Goal: Task Accomplishment & Management: Manage account settings

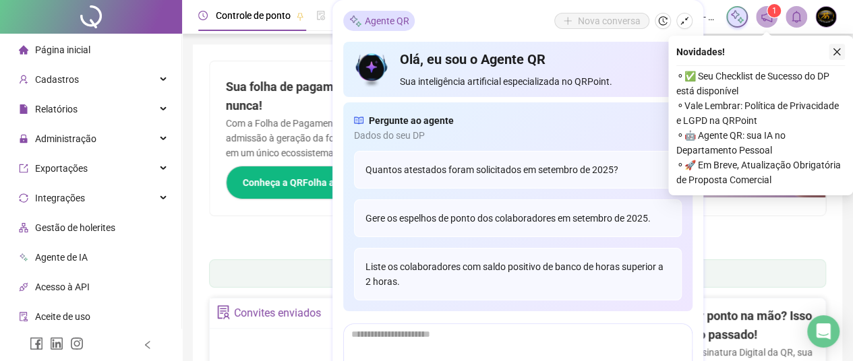
click at [833, 51] on icon "close" at bounding box center [836, 51] width 9 height 9
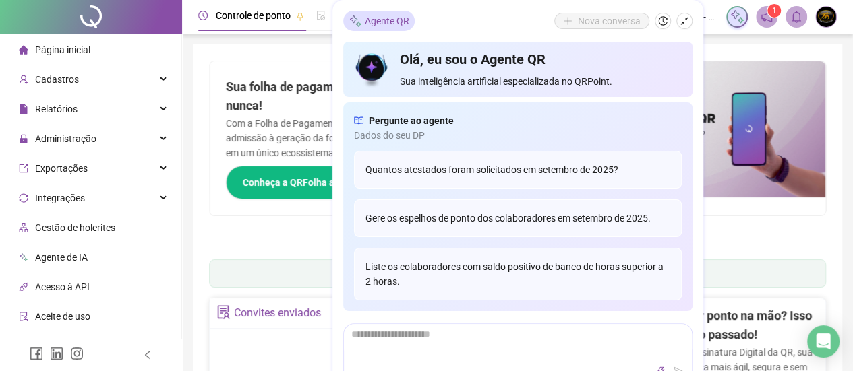
click at [682, 19] on icon "shrink" at bounding box center [684, 20] width 9 height 9
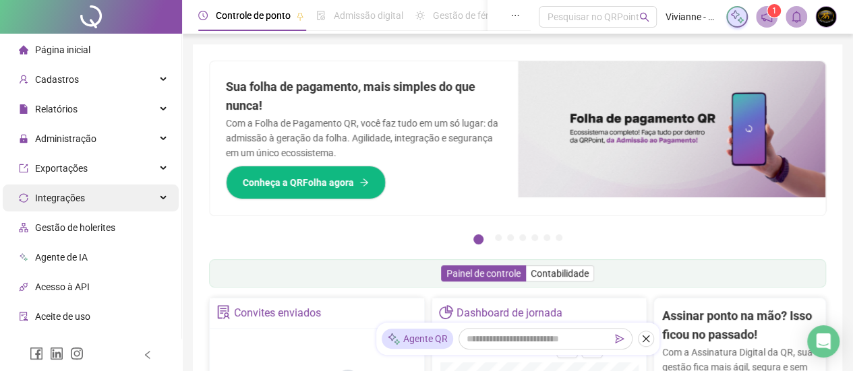
click at [84, 199] on div "Integrações" at bounding box center [91, 198] width 176 height 27
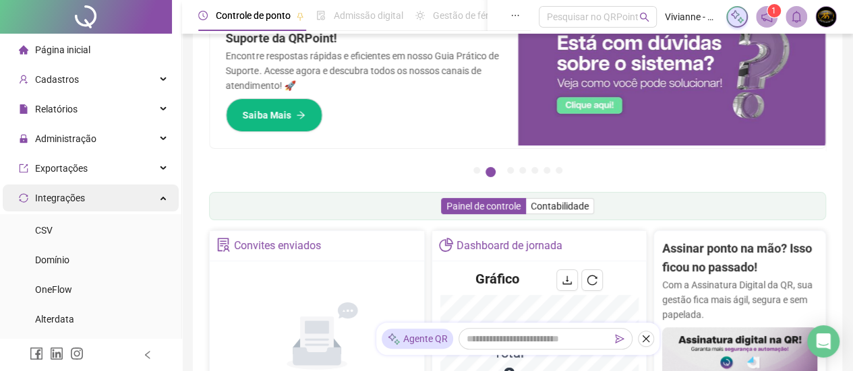
click at [148, 198] on div "Integrações" at bounding box center [91, 198] width 176 height 27
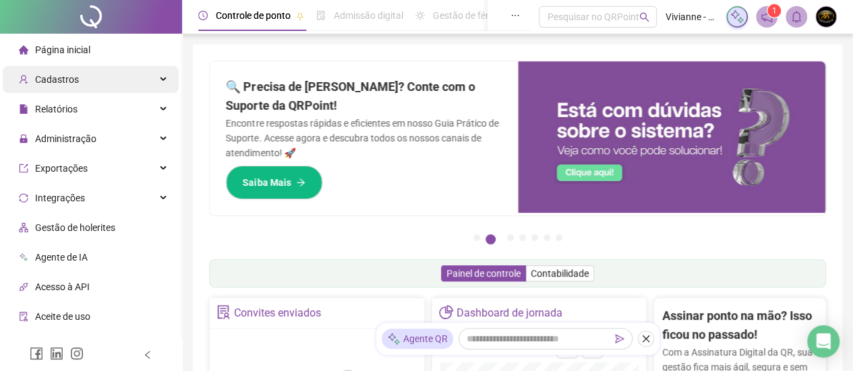
click at [130, 82] on div "Cadastros" at bounding box center [91, 79] width 176 height 27
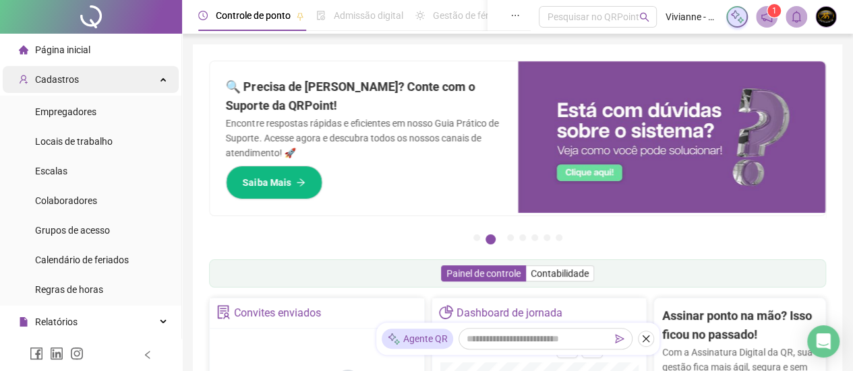
click at [157, 85] on div "Cadastros" at bounding box center [91, 79] width 176 height 27
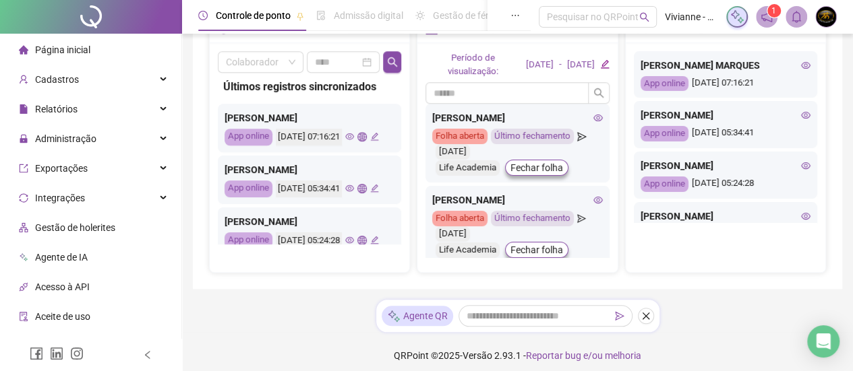
scroll to position [550, 0]
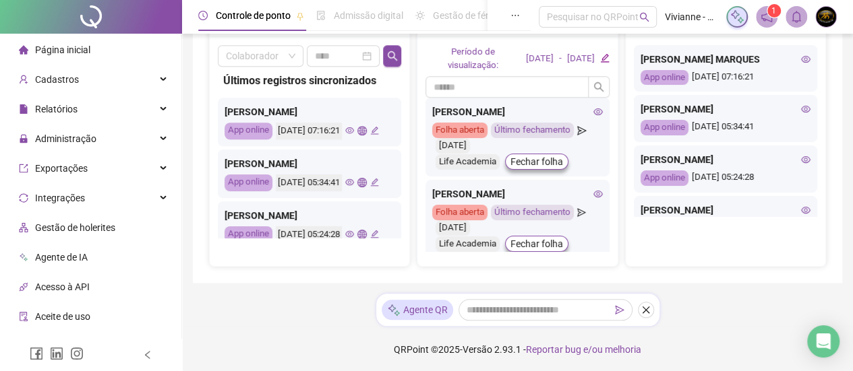
click at [763, 18] on icon "notification" at bounding box center [766, 16] width 11 height 11
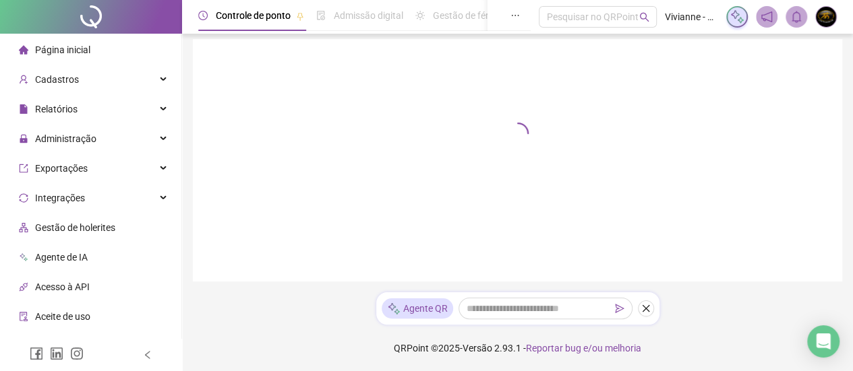
scroll to position [202, 0]
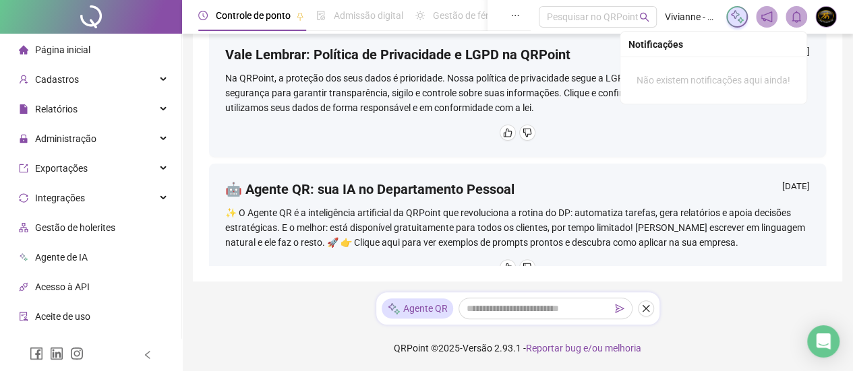
click at [789, 20] on span at bounding box center [796, 17] width 22 height 22
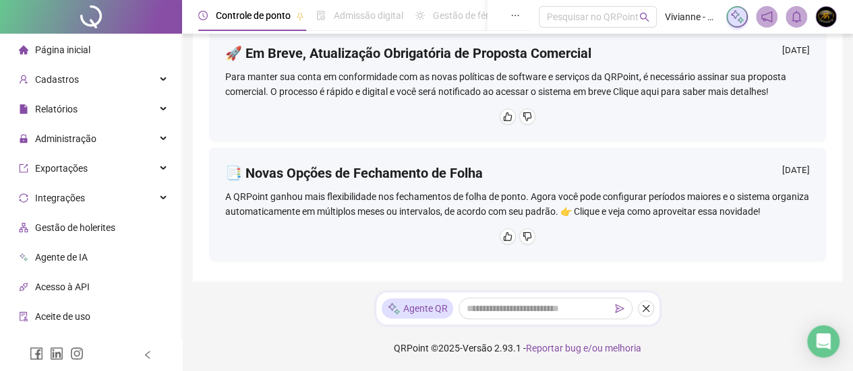
scroll to position [337, 0]
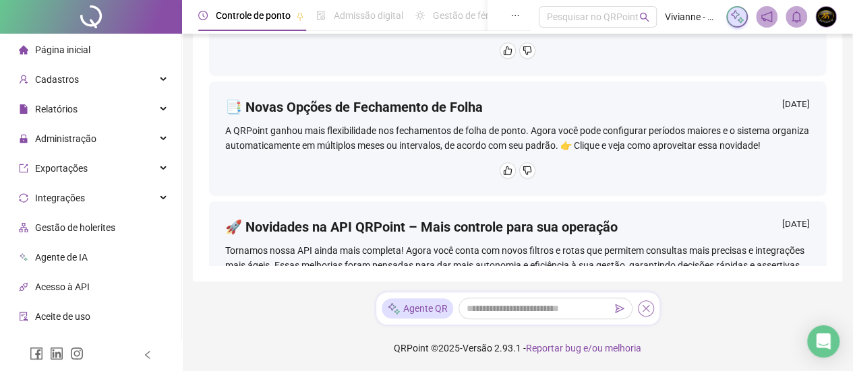
click at [649, 307] on icon "close" at bounding box center [645, 308] width 9 height 9
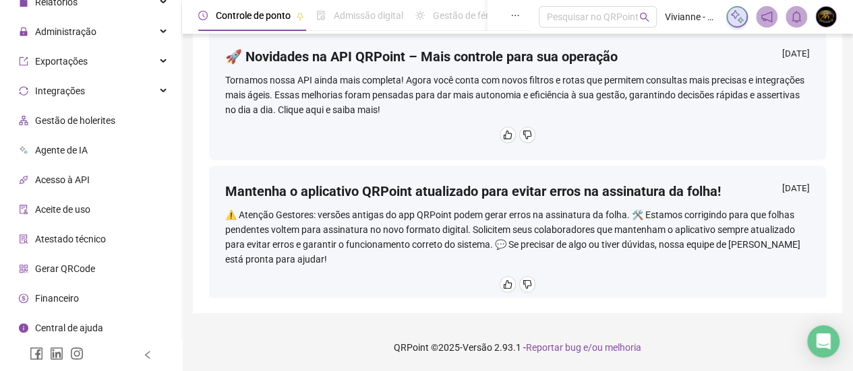
scroll to position [109, 0]
click at [76, 266] on span "Gerar QRCode" at bounding box center [65, 267] width 60 height 11
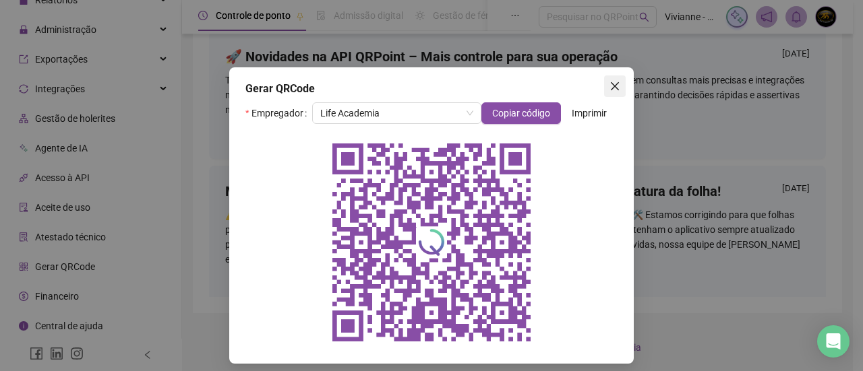
click at [613, 88] on icon "close" at bounding box center [614, 86] width 11 height 11
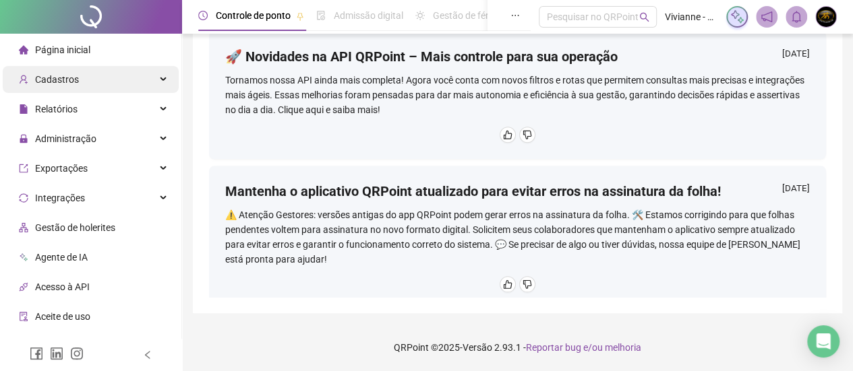
click at [100, 79] on div "Cadastros" at bounding box center [91, 79] width 176 height 27
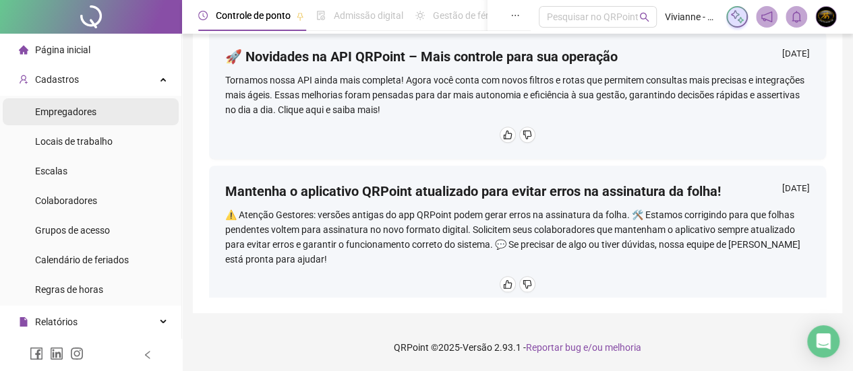
click at [67, 111] on span "Empregadores" at bounding box center [65, 112] width 61 height 11
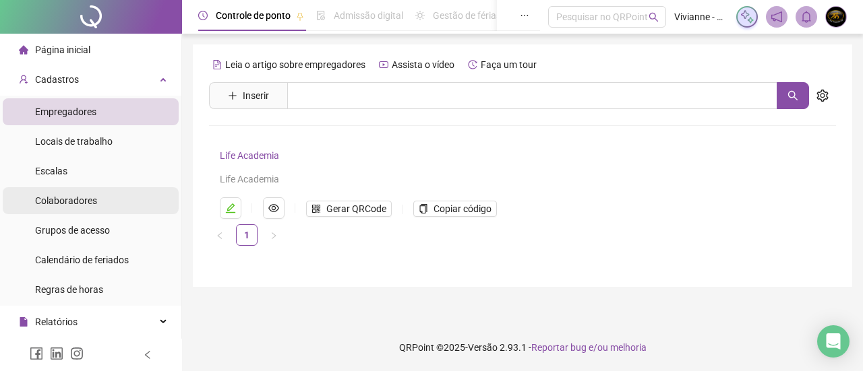
click at [70, 200] on span "Colaboradores" at bounding box center [66, 201] width 62 height 11
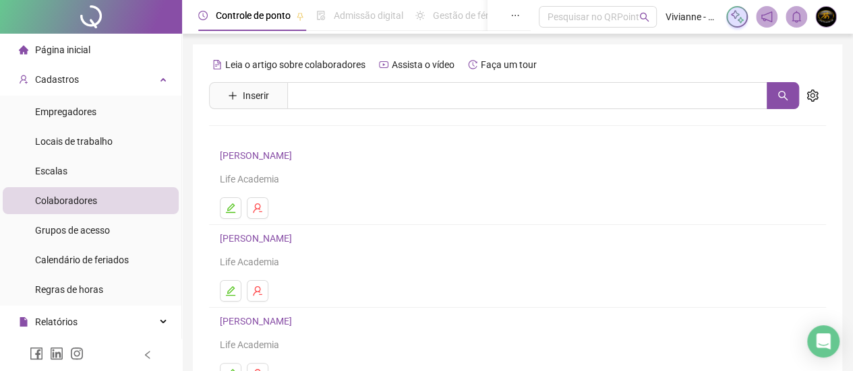
click at [71, 50] on span "Página inicial" at bounding box center [62, 49] width 55 height 11
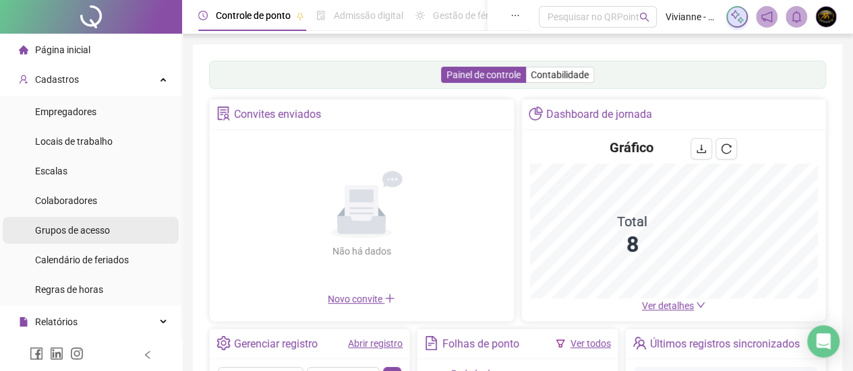
click at [119, 230] on li "Grupos de acesso" at bounding box center [91, 230] width 176 height 27
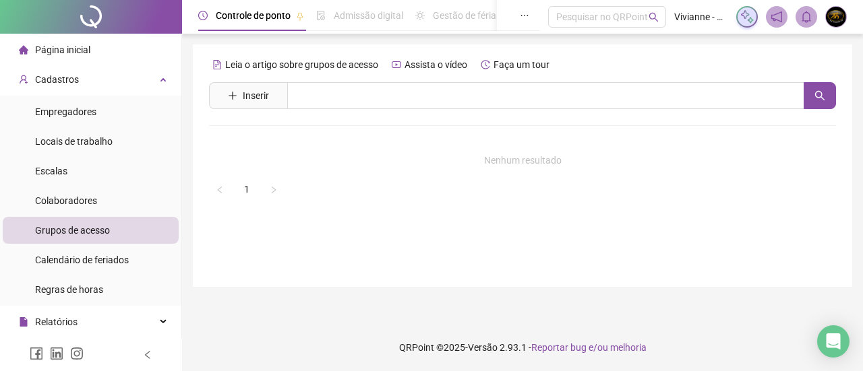
click at [835, 20] on img at bounding box center [836, 17] width 20 height 20
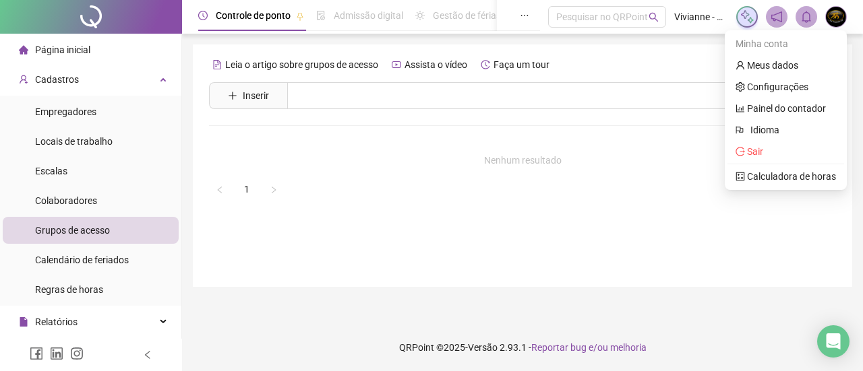
click at [600, 50] on div "Leia o artigo sobre grupos de acesso Assista o vídeo Faça um tour Inserir Nenhu…" at bounding box center [522, 165] width 659 height 243
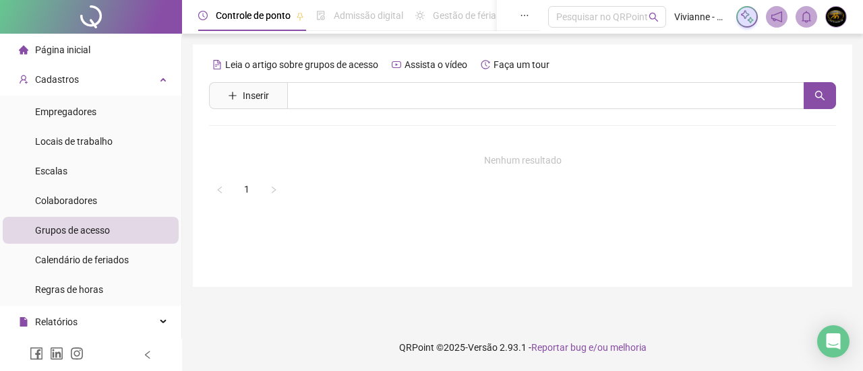
click at [229, 19] on span "Controle de ponto" at bounding box center [253, 15] width 75 height 11
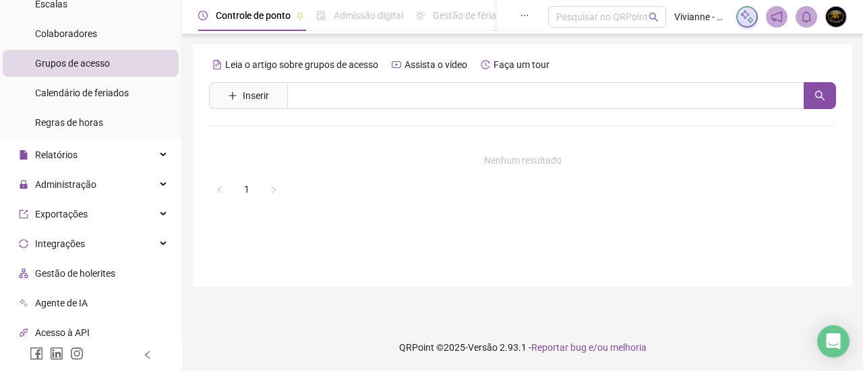
scroll to position [171, 0]
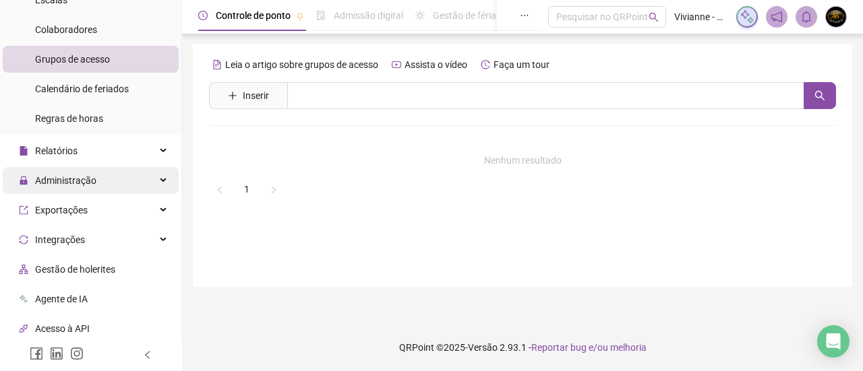
click at [133, 183] on div "Administração" at bounding box center [91, 180] width 176 height 27
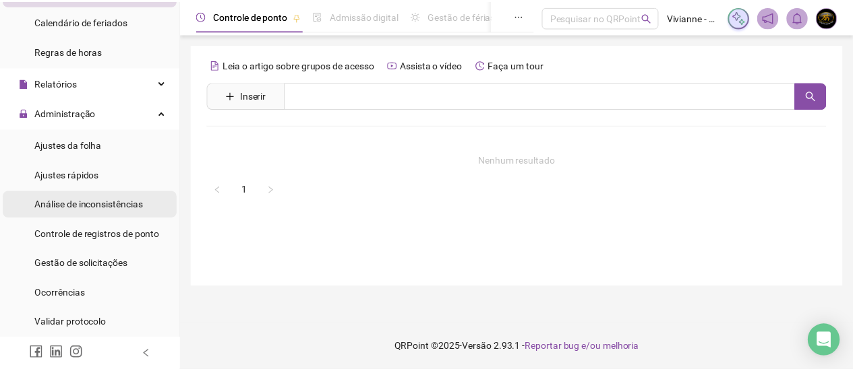
scroll to position [306, 0]
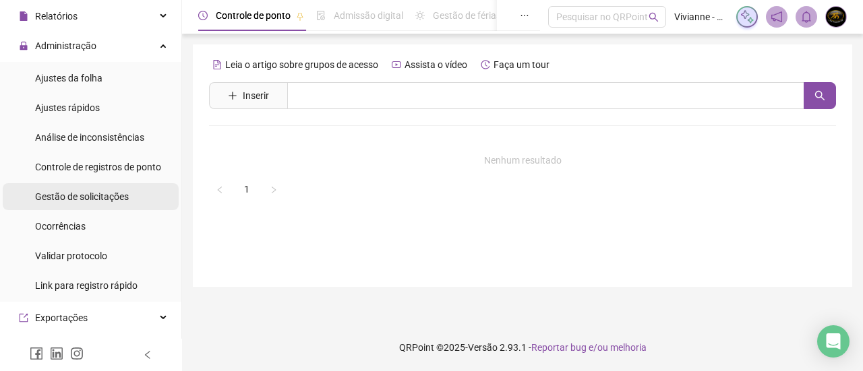
click at [94, 199] on span "Gestão de solicitações" at bounding box center [82, 196] width 94 height 11
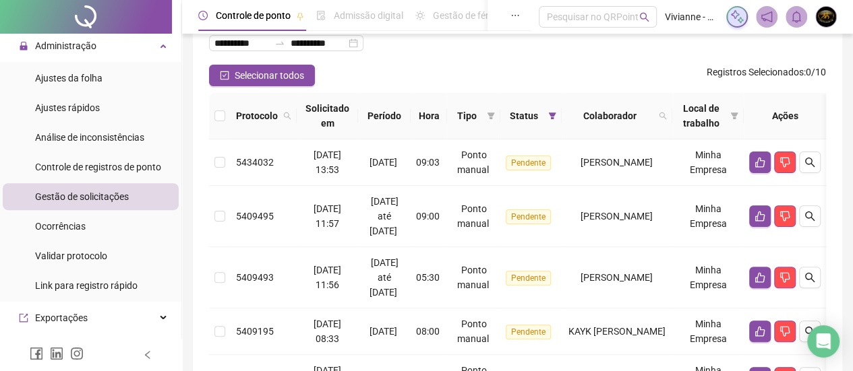
scroll to position [69, 0]
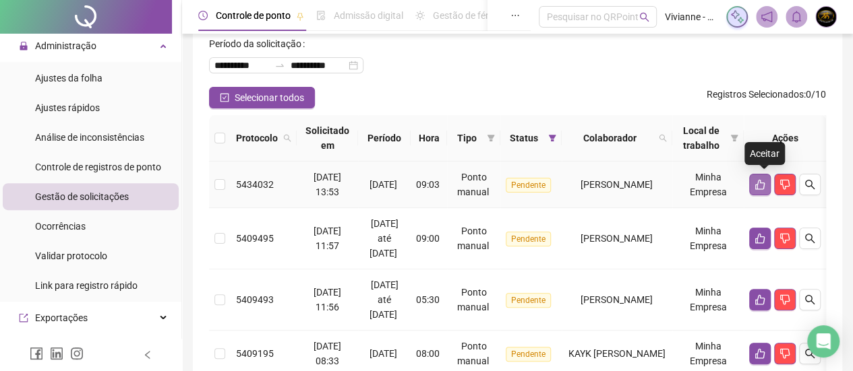
click at [760, 190] on button "button" at bounding box center [760, 185] width 22 height 22
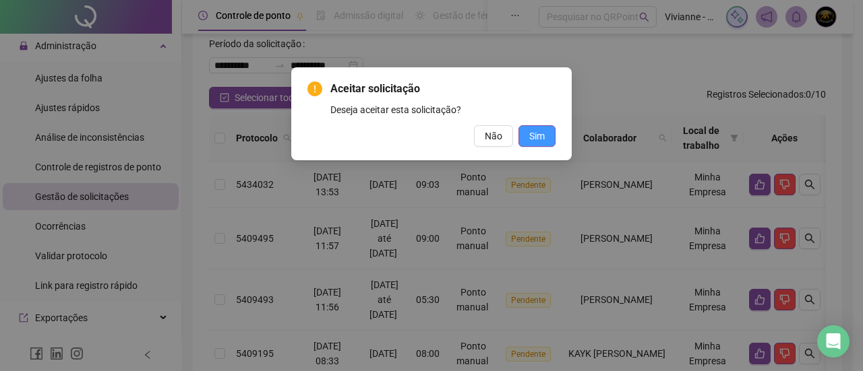
click at [541, 138] on span "Sim" at bounding box center [537, 136] width 16 height 15
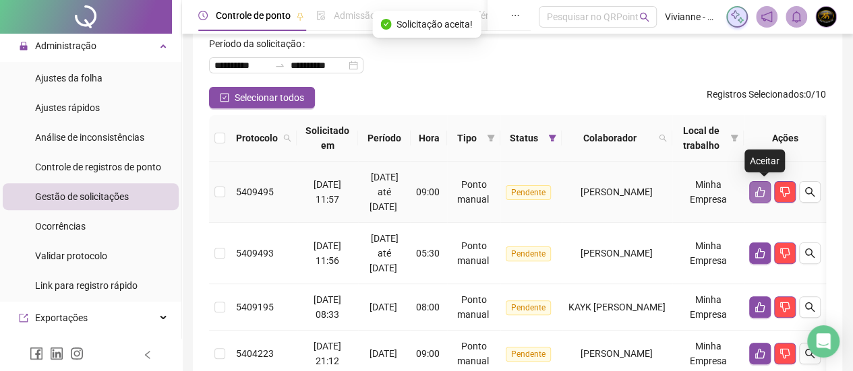
click at [762, 189] on icon "like" at bounding box center [759, 192] width 11 height 11
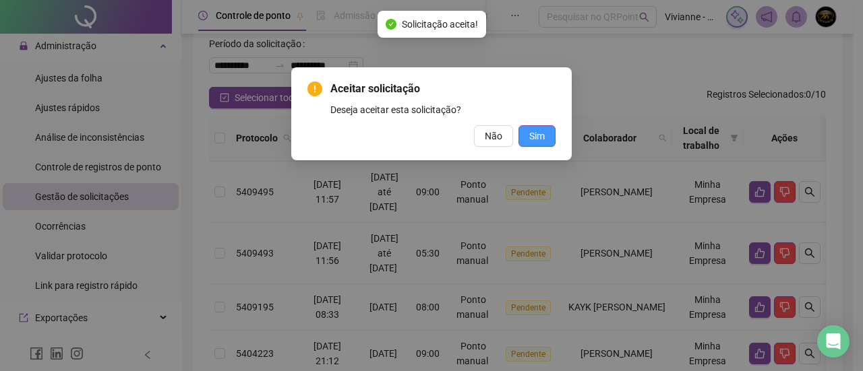
click at [542, 140] on span "Sim" at bounding box center [537, 136] width 16 height 15
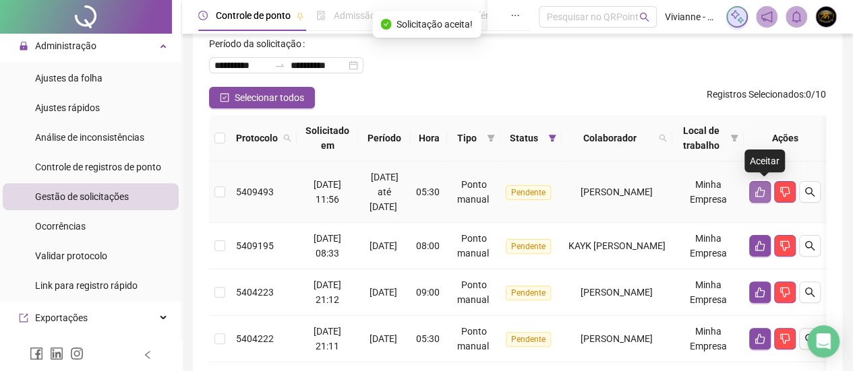
click at [762, 192] on icon "like" at bounding box center [759, 192] width 11 height 11
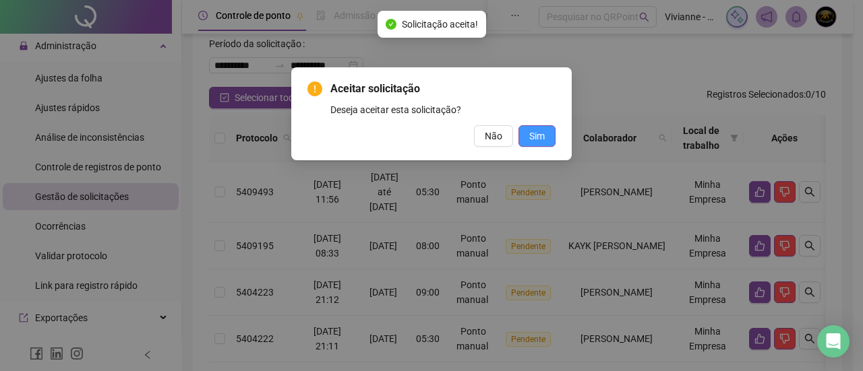
click at [530, 140] on span "Sim" at bounding box center [537, 136] width 16 height 15
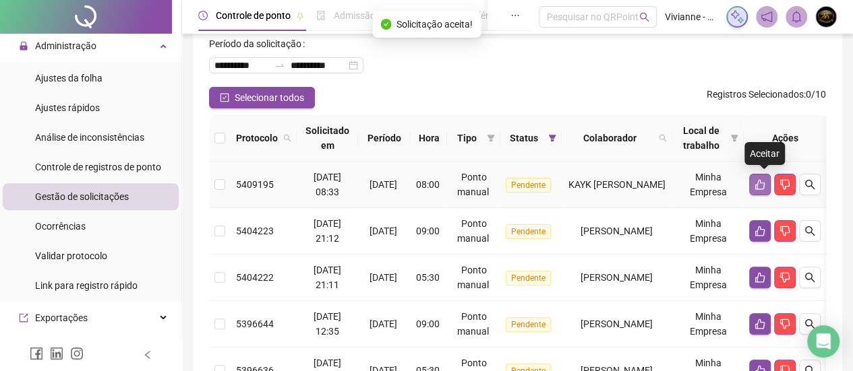
click at [762, 180] on icon "like" at bounding box center [759, 184] width 11 height 11
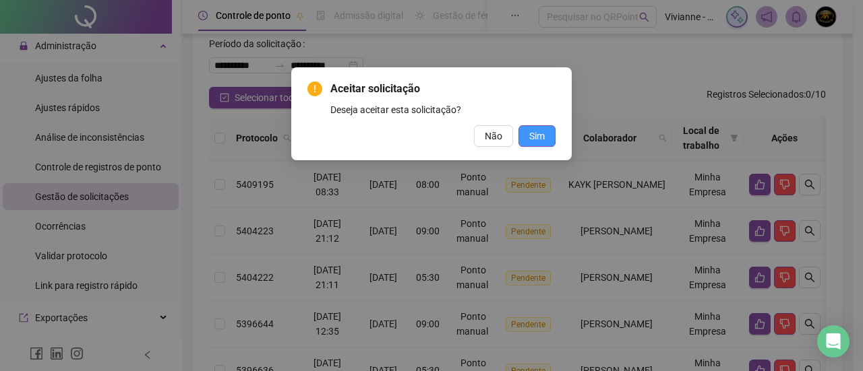
click at [549, 139] on button "Sim" at bounding box center [536, 136] width 37 height 22
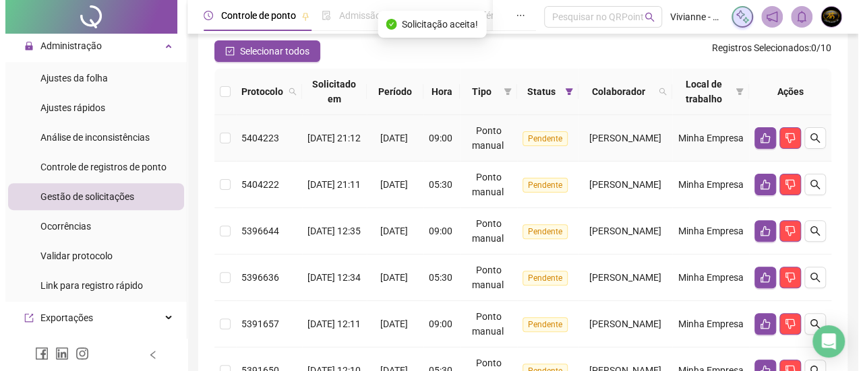
scroll to position [137, 0]
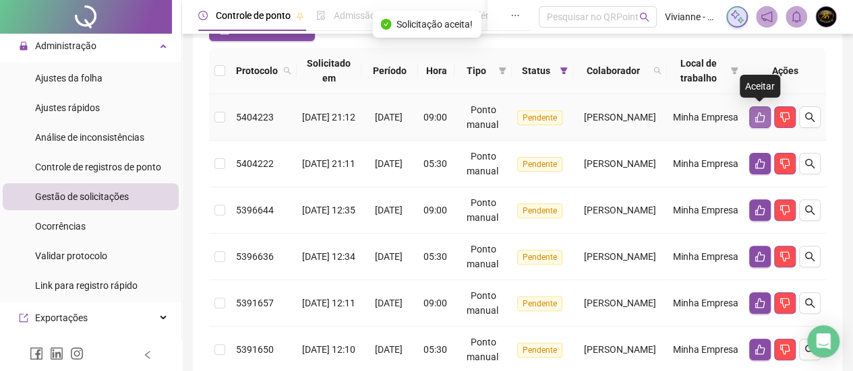
click at [755, 114] on icon "like" at bounding box center [759, 117] width 11 height 11
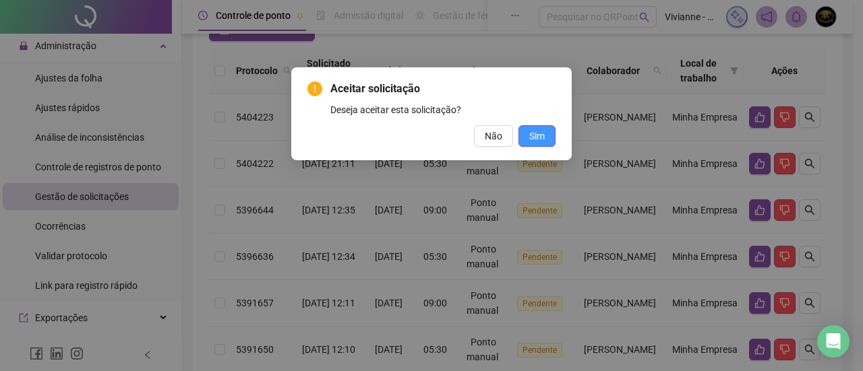
click at [547, 135] on button "Sim" at bounding box center [536, 136] width 37 height 22
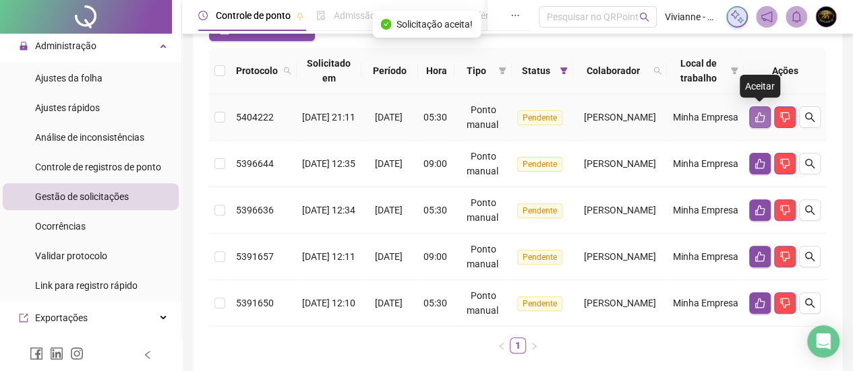
click at [760, 112] on icon "like" at bounding box center [759, 117] width 11 height 11
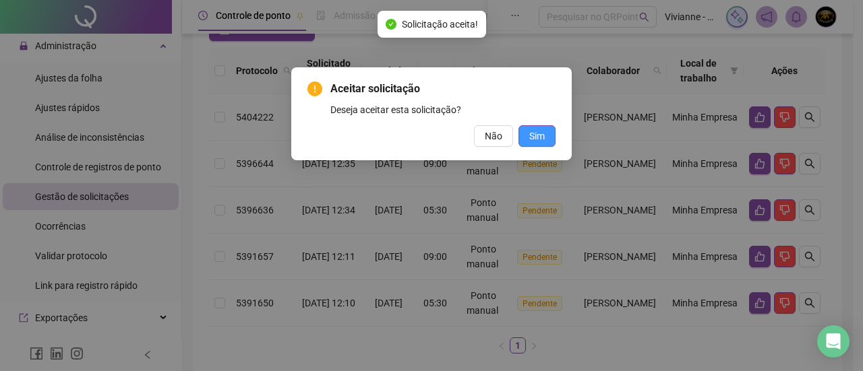
click at [547, 140] on button "Sim" at bounding box center [536, 136] width 37 height 22
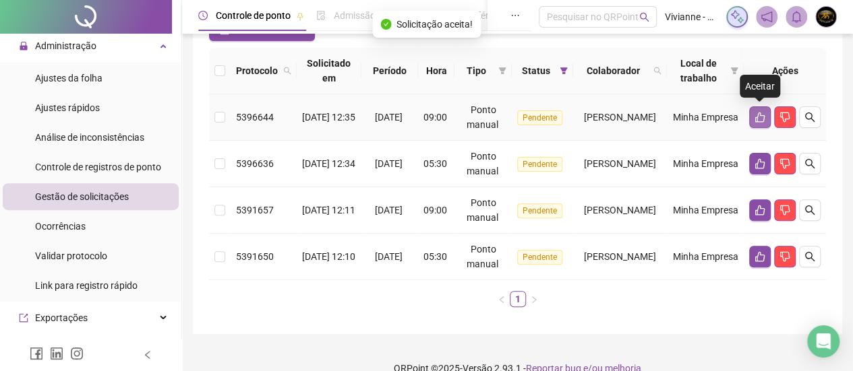
click at [758, 115] on icon "like" at bounding box center [759, 117] width 11 height 11
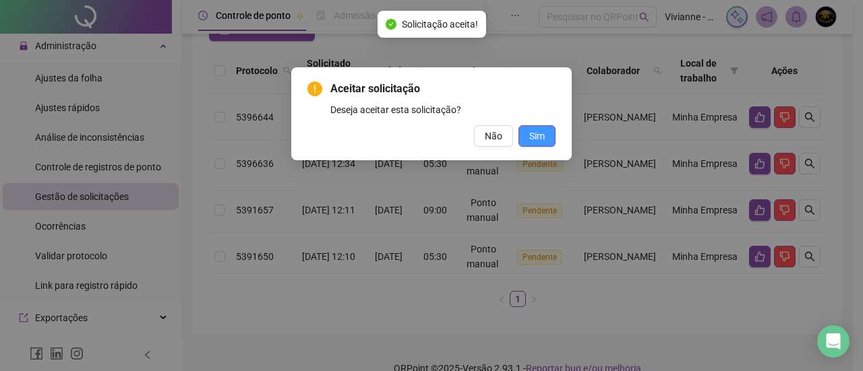
click at [546, 141] on button "Sim" at bounding box center [536, 136] width 37 height 22
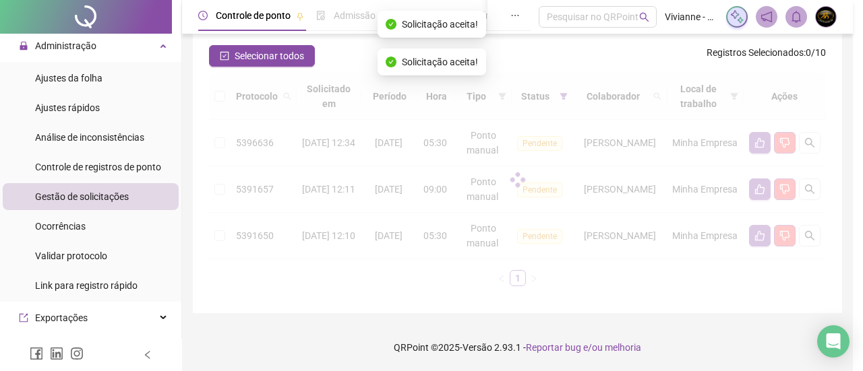
scroll to position [110, 0]
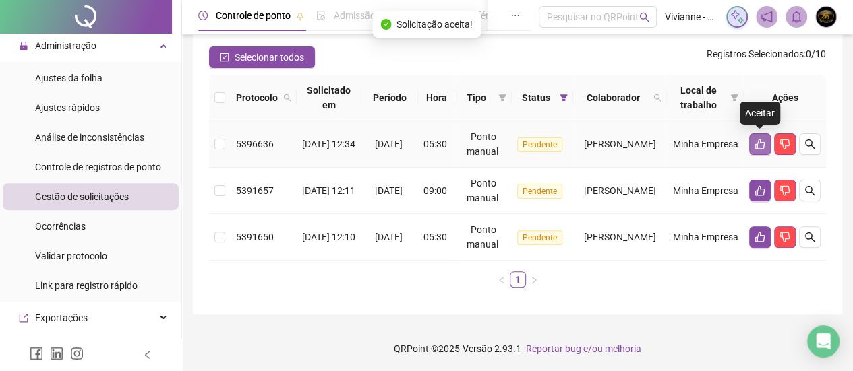
click at [764, 139] on icon "like" at bounding box center [759, 144] width 11 height 11
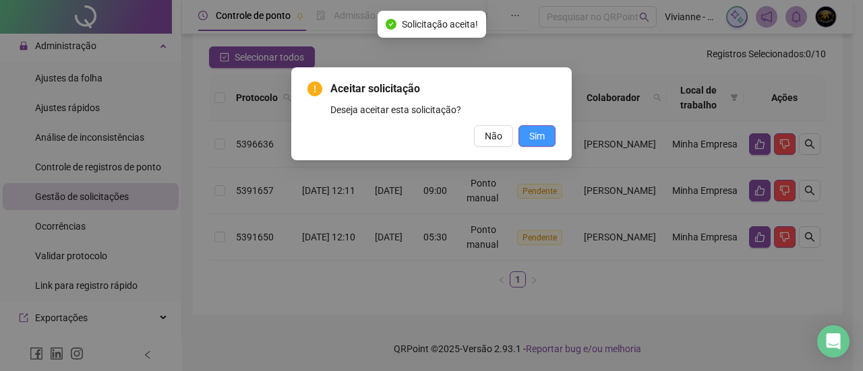
click at [537, 138] on span "Sim" at bounding box center [537, 136] width 16 height 15
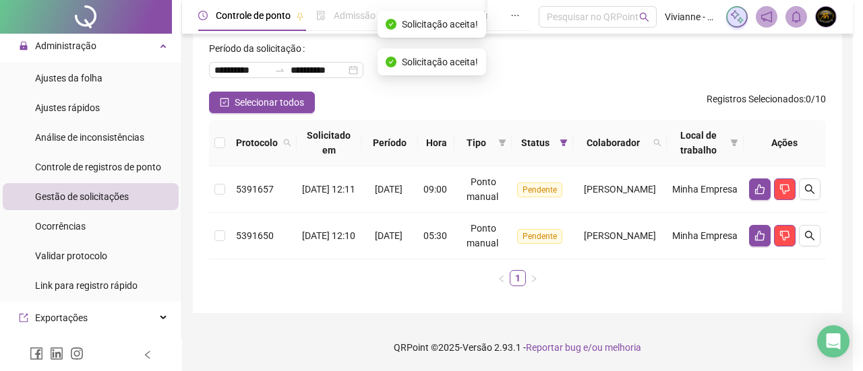
scroll to position [63, 0]
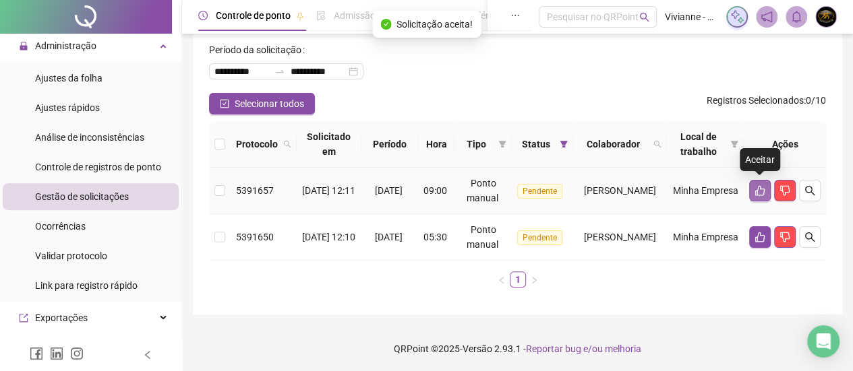
click at [759, 191] on icon "like" at bounding box center [759, 190] width 11 height 11
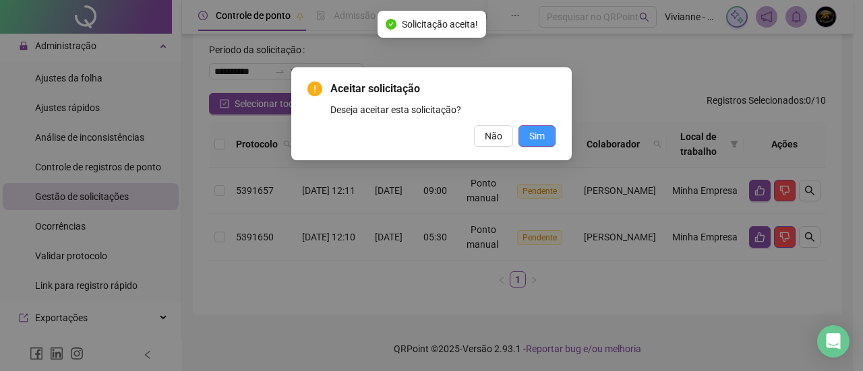
click at [542, 137] on span "Sim" at bounding box center [537, 136] width 16 height 15
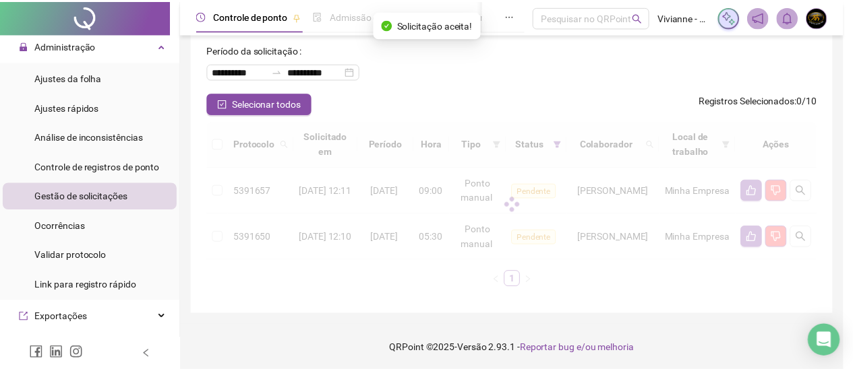
scroll to position [18, 0]
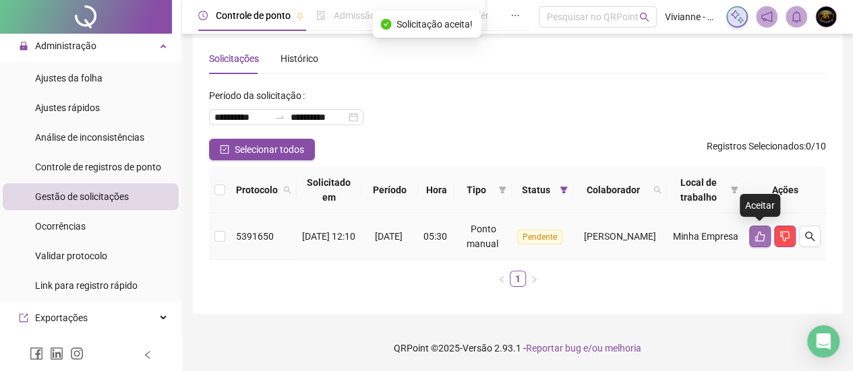
click at [760, 237] on icon "like" at bounding box center [759, 236] width 11 height 11
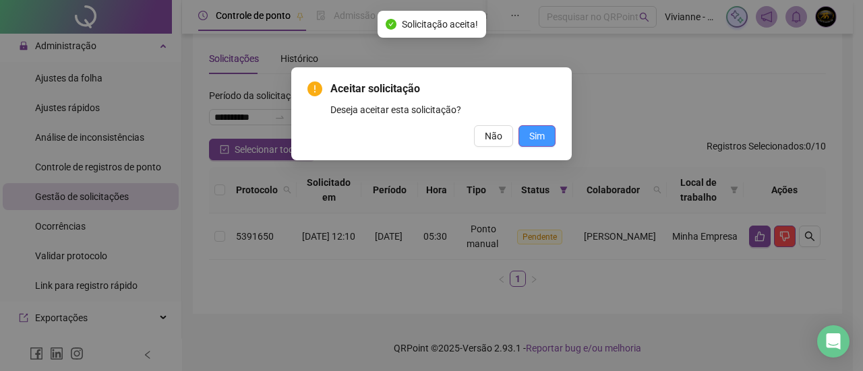
click at [533, 136] on span "Sim" at bounding box center [537, 136] width 16 height 15
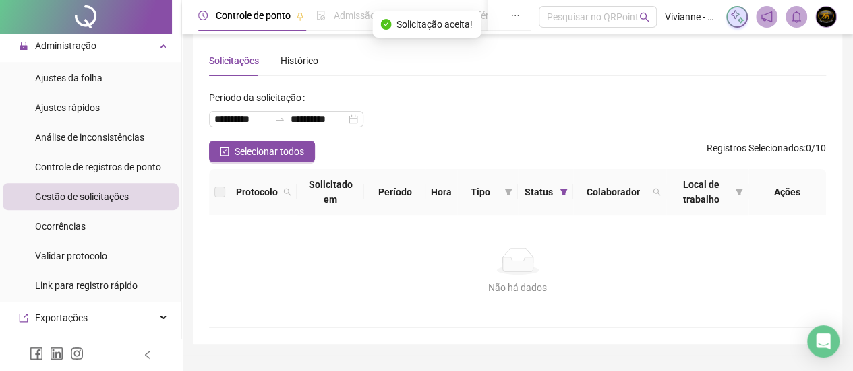
scroll to position [0, 0]
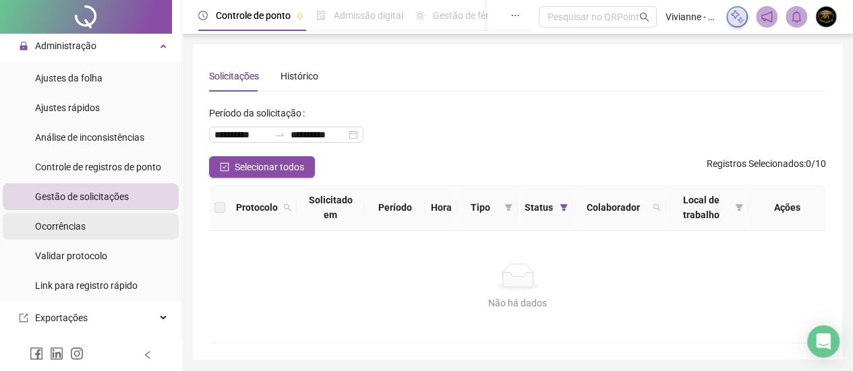
click at [69, 228] on span "Ocorrências" at bounding box center [60, 226] width 51 height 11
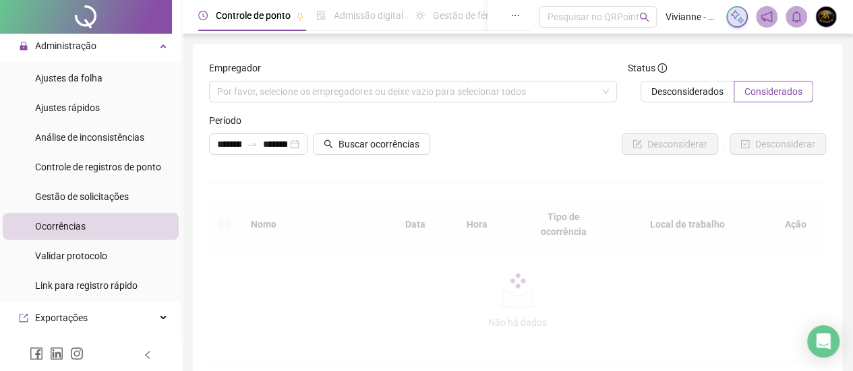
scroll to position [373, 0]
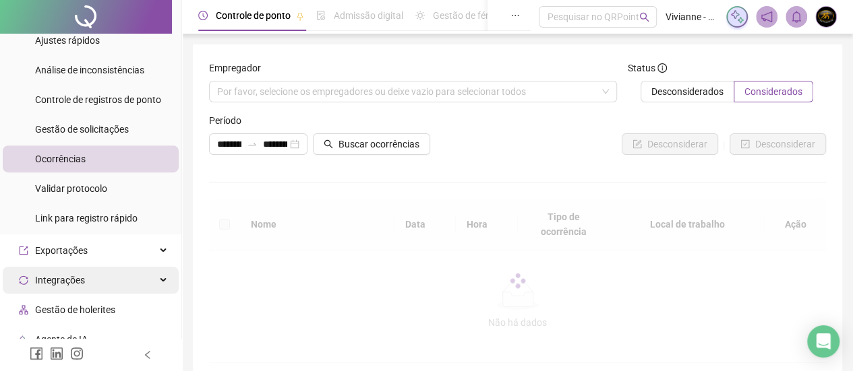
click at [109, 284] on div "Integrações" at bounding box center [91, 280] width 176 height 27
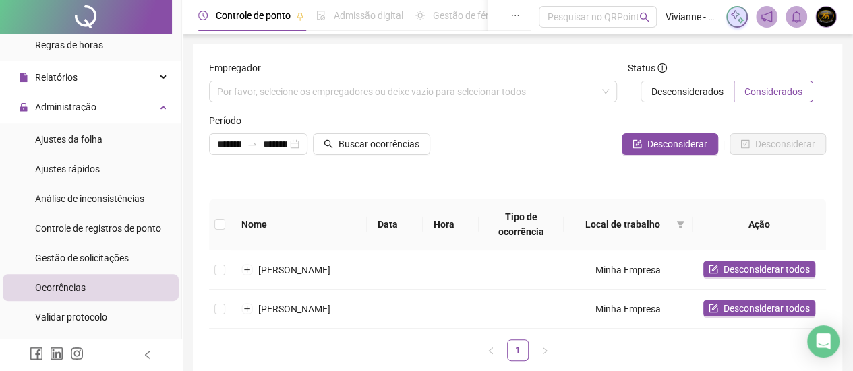
scroll to position [224, 0]
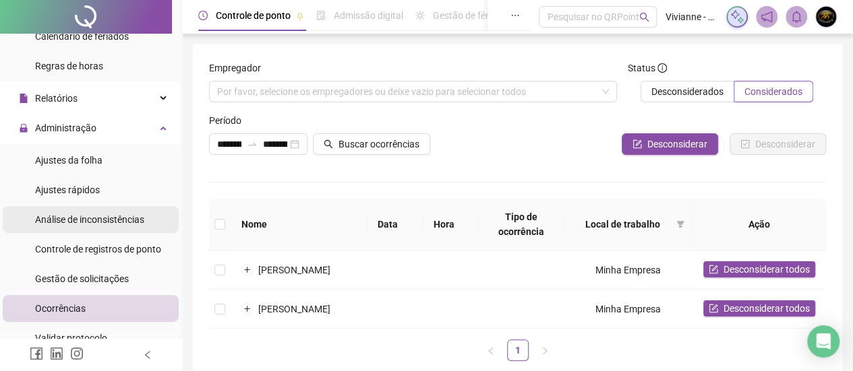
click at [88, 219] on span "Análise de inconsistências" at bounding box center [89, 219] width 109 height 11
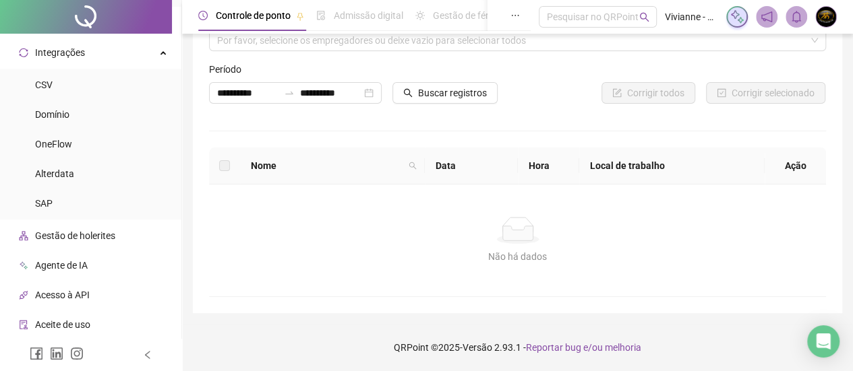
scroll to position [696, 0]
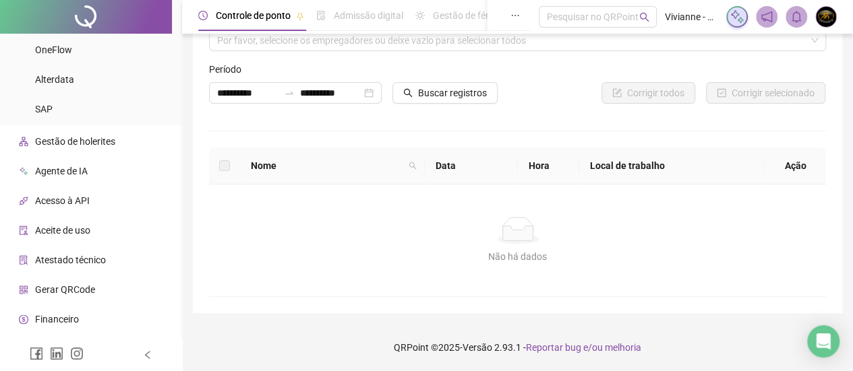
click at [70, 290] on span "Gerar QRCode" at bounding box center [65, 290] width 60 height 11
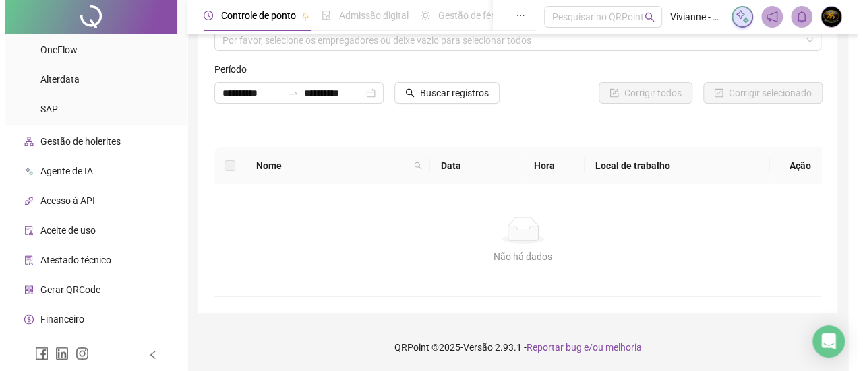
scroll to position [50, 0]
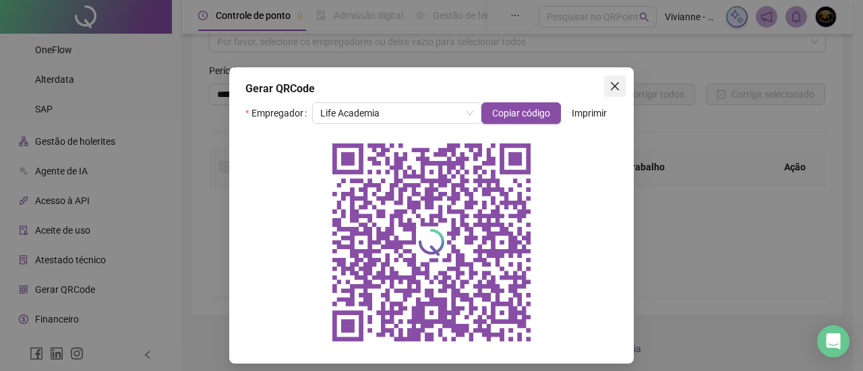
click at [609, 84] on icon "close" at bounding box center [614, 86] width 11 height 11
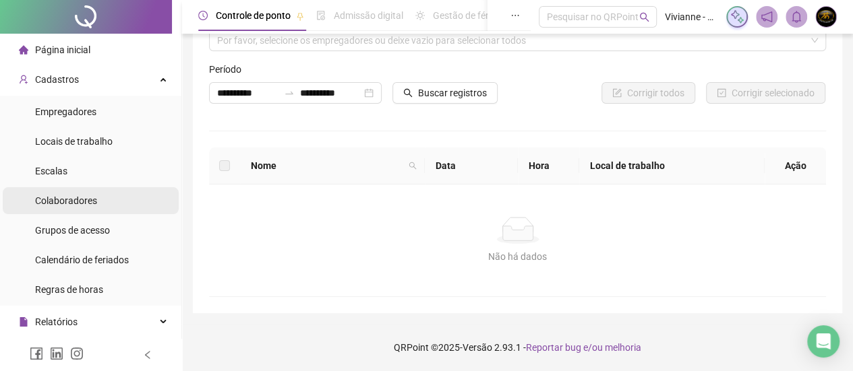
click at [87, 201] on span "Colaboradores" at bounding box center [66, 201] width 62 height 11
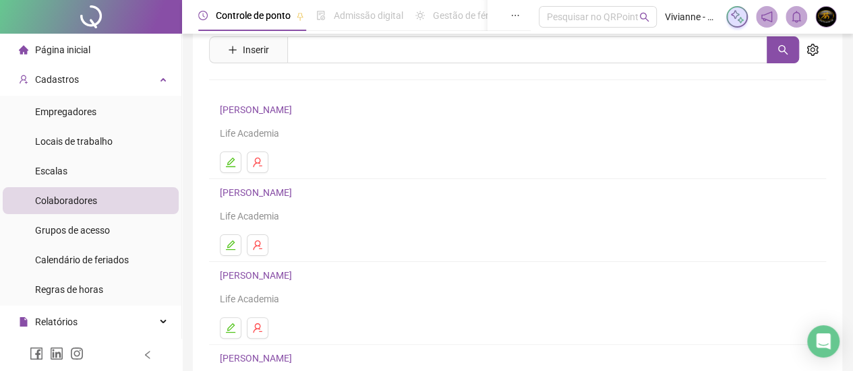
scroll to position [135, 0]
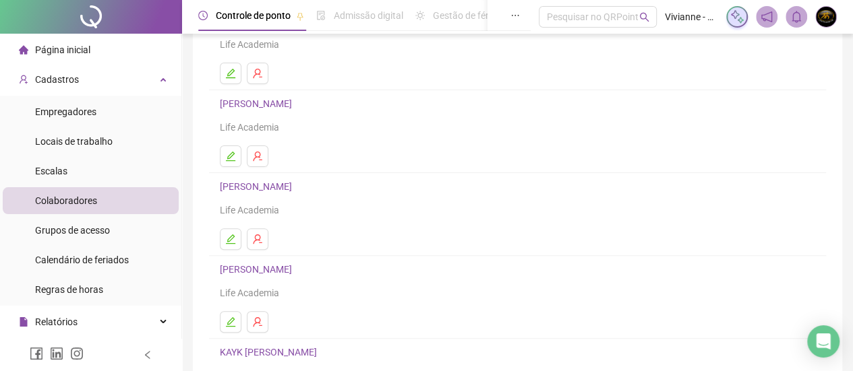
click at [256, 104] on link "[PERSON_NAME]" at bounding box center [258, 103] width 76 height 11
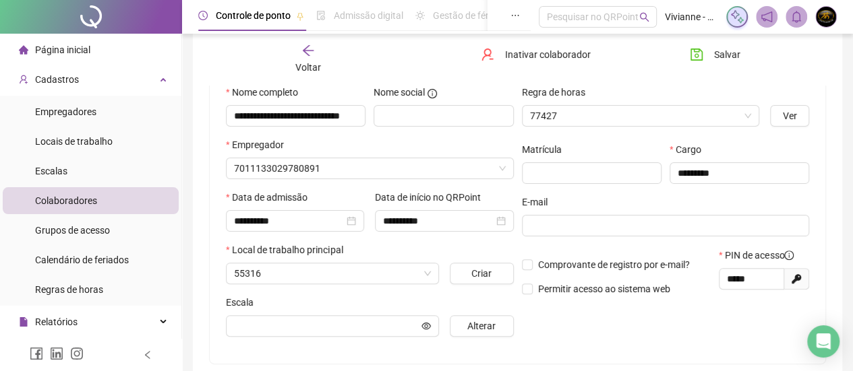
scroll to position [142, 0]
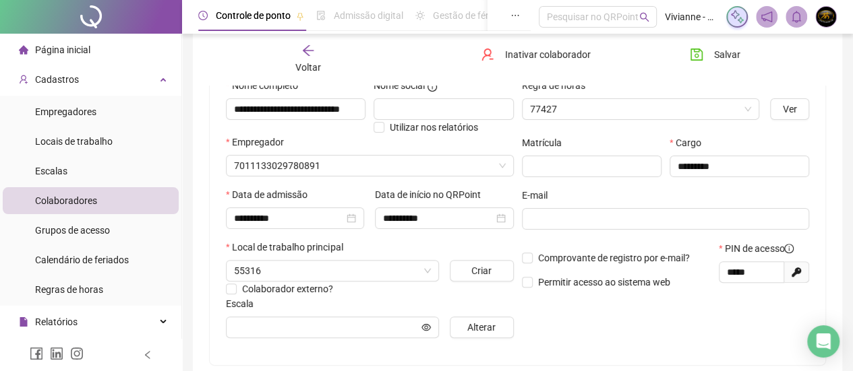
type input "**********"
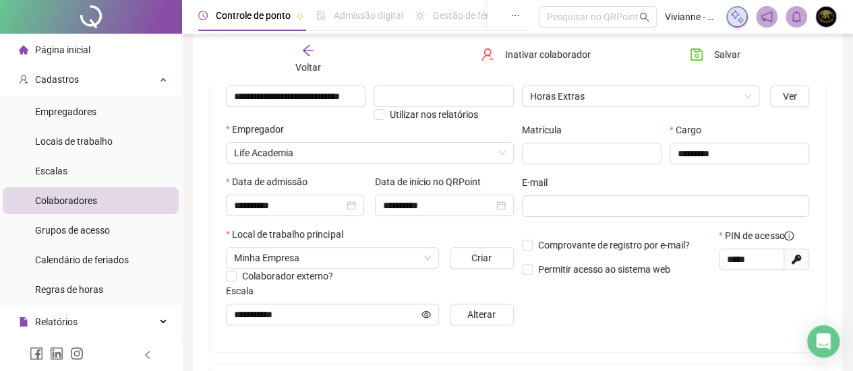
scroll to position [127, 0]
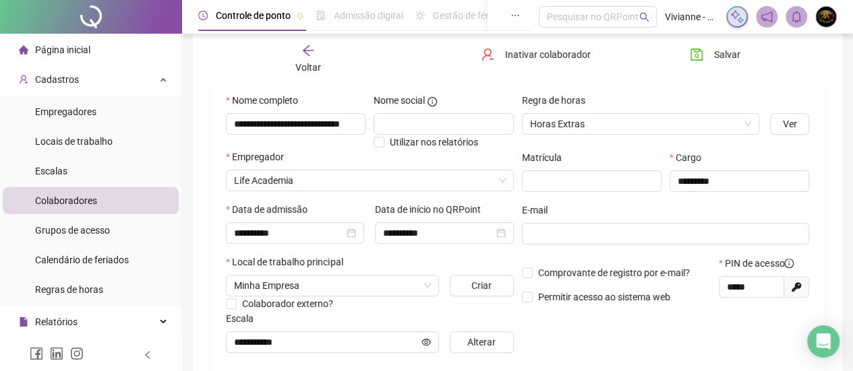
click at [798, 287] on icon at bounding box center [795, 286] width 9 height 9
type input "*****"
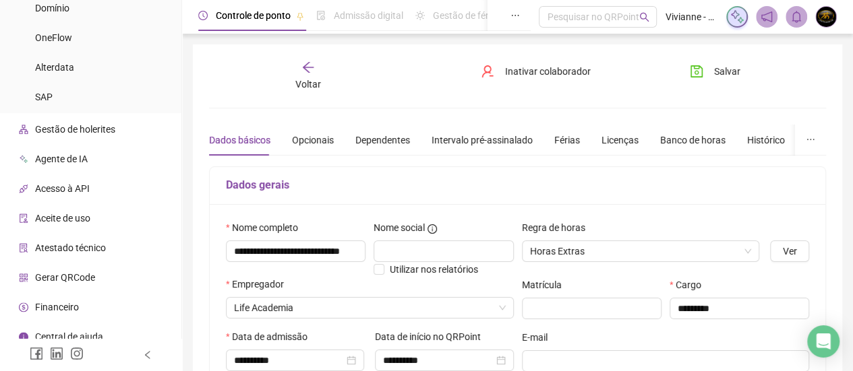
scroll to position [719, 0]
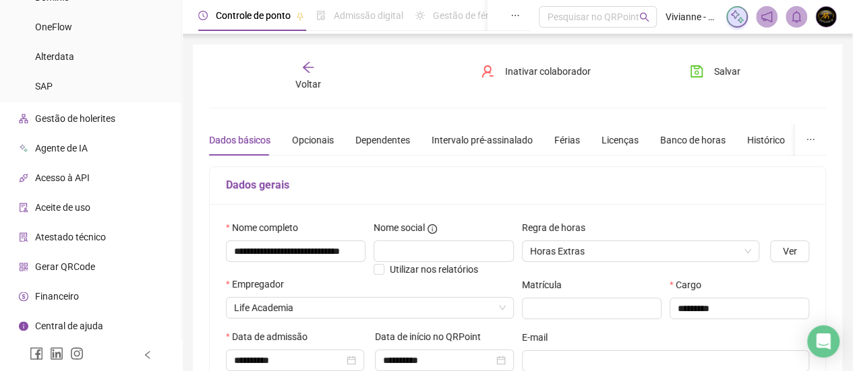
click at [78, 270] on span "Gerar QRCode" at bounding box center [65, 267] width 60 height 11
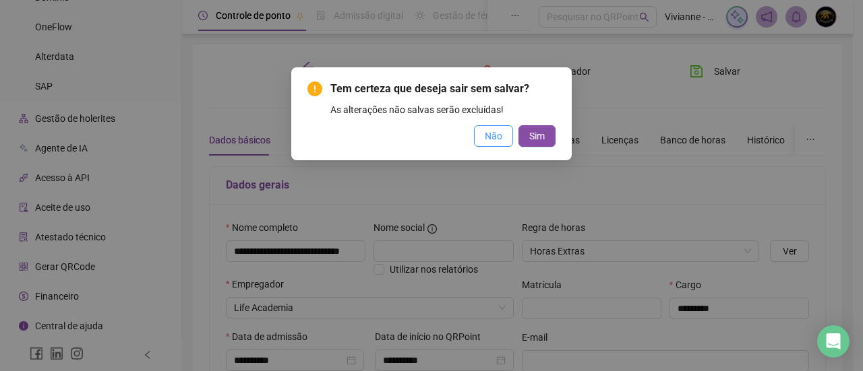
click at [491, 139] on span "Não" at bounding box center [494, 136] width 18 height 15
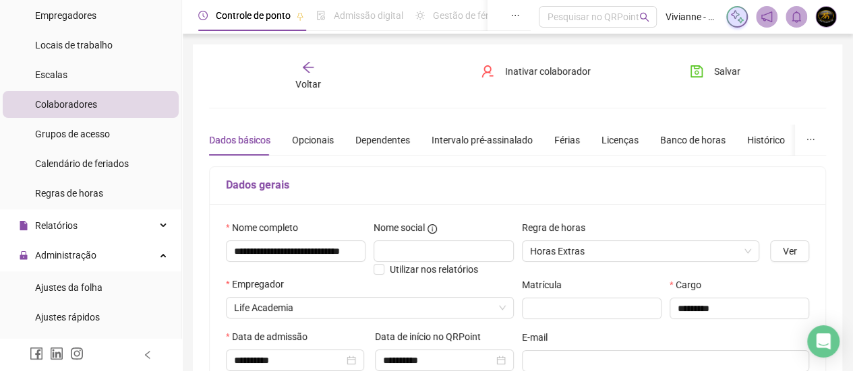
scroll to position [88, 0]
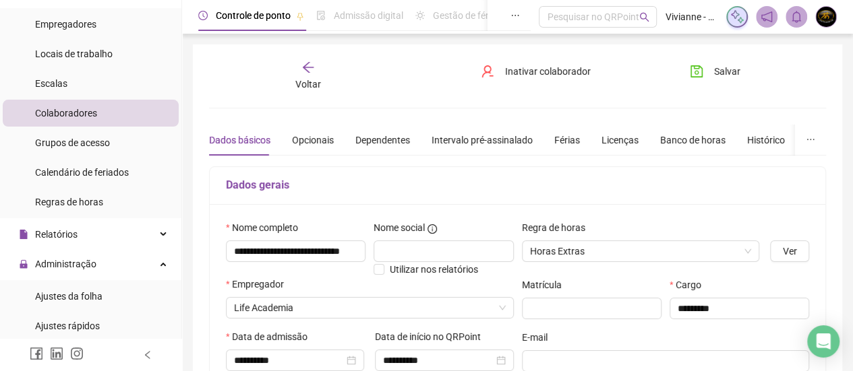
click at [307, 69] on icon "arrow-left" at bounding box center [307, 67] width 13 height 13
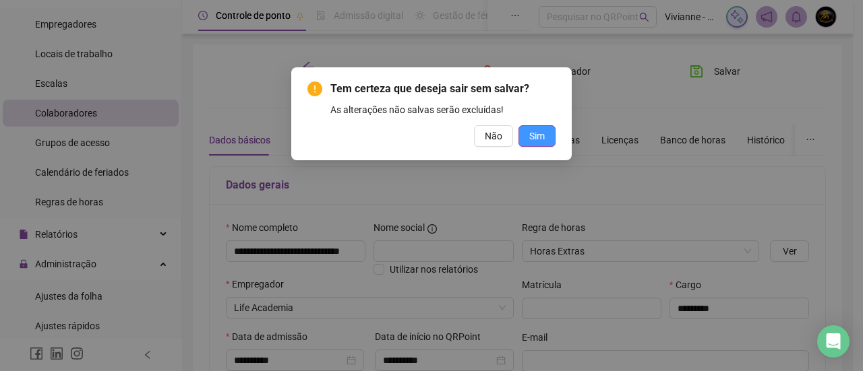
click at [523, 139] on button "Sim" at bounding box center [536, 136] width 37 height 22
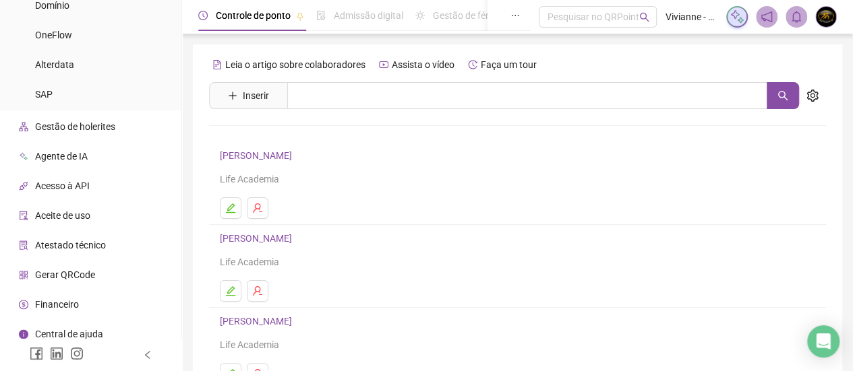
scroll to position [719, 0]
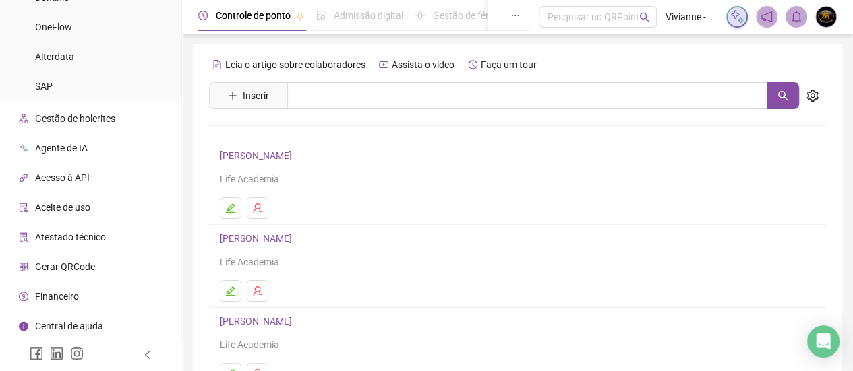
click at [74, 262] on span "Gerar QRCode" at bounding box center [65, 267] width 60 height 11
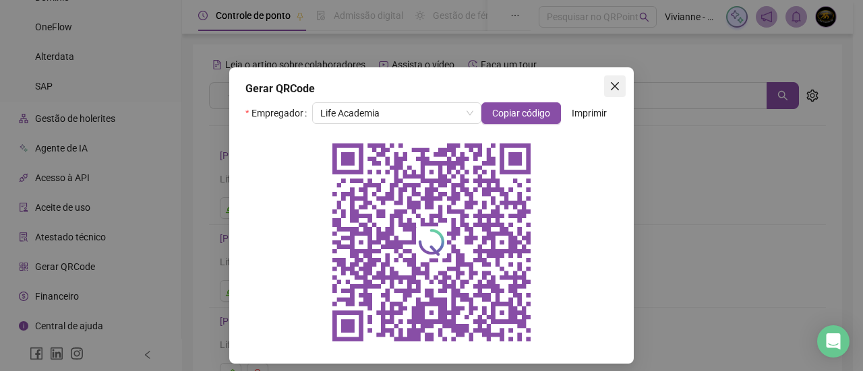
click at [613, 88] on icon "close" at bounding box center [614, 86] width 11 height 11
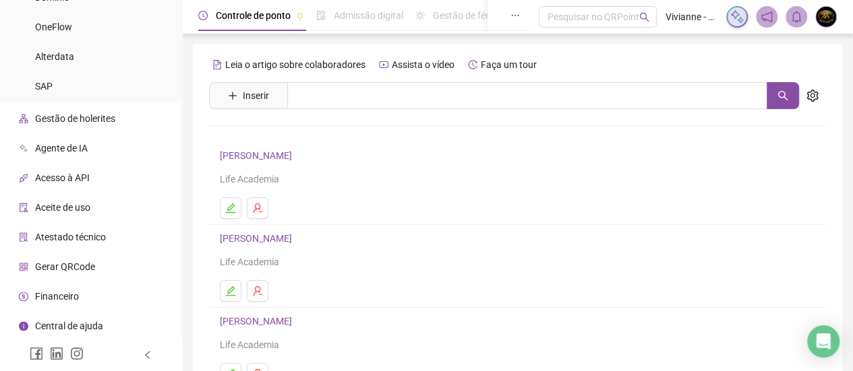
click at [296, 242] on link "[PERSON_NAME]" at bounding box center [258, 238] width 76 height 11
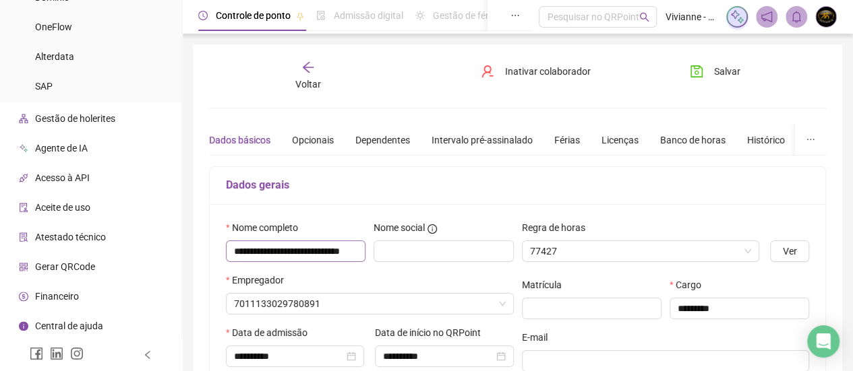
type input "**********"
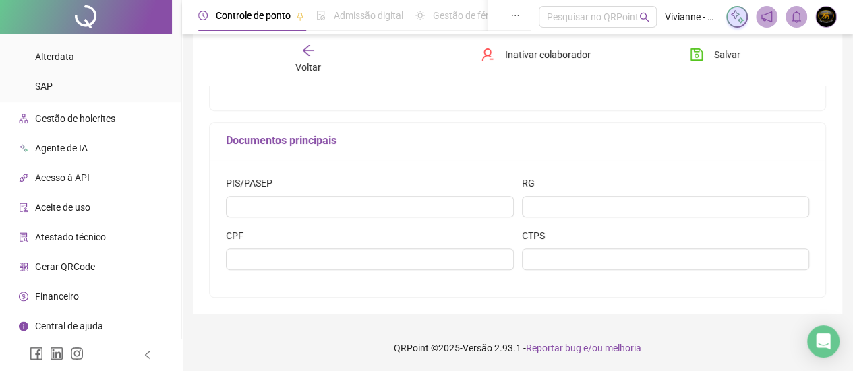
scroll to position [262, 0]
